Goal: Consume media (video, audio)

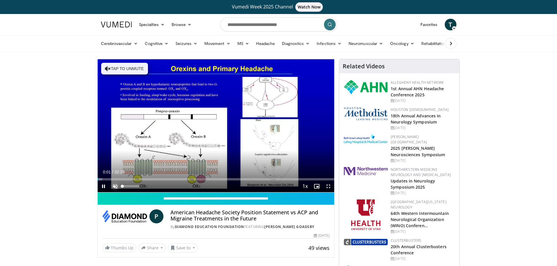
click at [115, 187] on span "Video Player" at bounding box center [115, 187] width 12 height 12
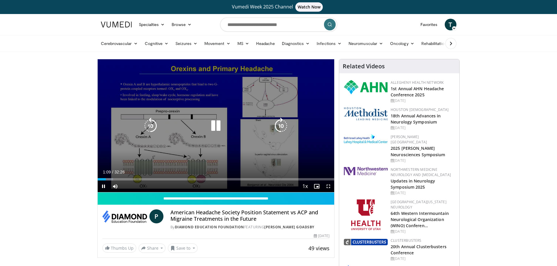
click at [213, 133] on icon "Video Player" at bounding box center [216, 126] width 16 height 16
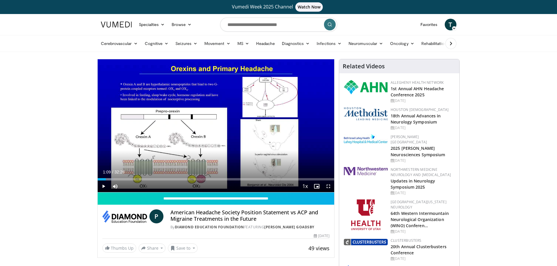
drag, startPoint x: 510, startPoint y: 128, endPoint x: 544, endPoint y: 131, distance: 33.8
drag, startPoint x: 245, startPoint y: 228, endPoint x: 176, endPoint y: 227, distance: 69.3
click at [176, 227] on div "By Diamond Education Foundation FEATURING [PERSON_NAME] Goadsby" at bounding box center [249, 227] width 159 height 5
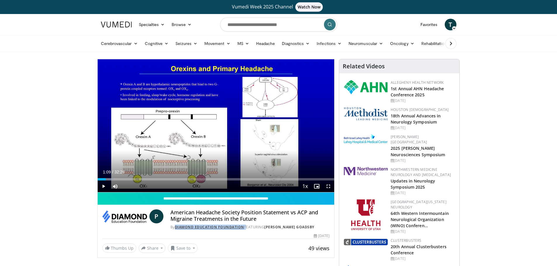
copy div "Diamond Education Foundation"
